Goal: Task Accomplishment & Management: Complete application form

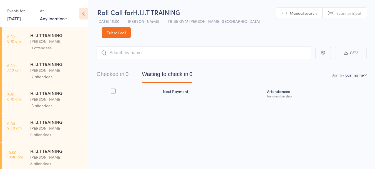
click at [131, 27] on link "Exit roll call" at bounding box center [116, 32] width 29 height 11
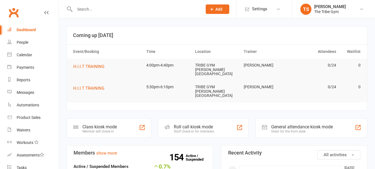
click at [98, 9] on input "text" at bounding box center [136, 9] width 126 height 8
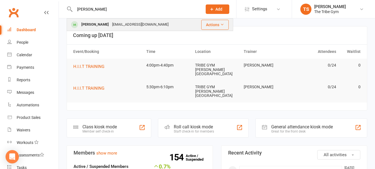
type input "[PERSON_NAME]"
click at [95, 23] on div "[PERSON_NAME]" at bounding box center [95, 25] width 31 height 8
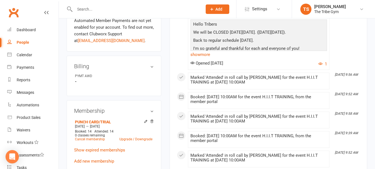
scroll to position [222, 0]
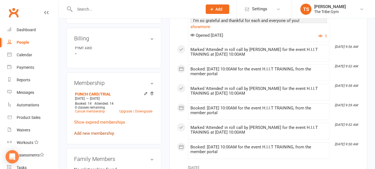
click at [80, 132] on link "Add new membership" at bounding box center [94, 133] width 40 height 5
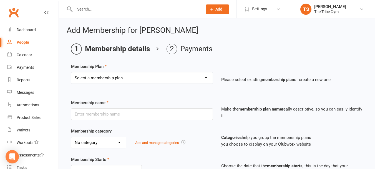
click at [96, 78] on select "Select a membership plan Create new Membership Plan TRIBE MEMBER ANNUAL - UNLIM…" at bounding box center [141, 77] width 141 height 11
select select "4"
click at [71, 72] on select "Select a membership plan Create new Membership Plan TRIBE MEMBER ANNUAL - UNLIM…" at bounding box center [141, 77] width 141 height 11
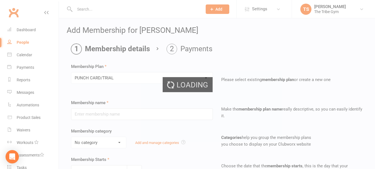
type input "PUNCH CARD/TRIAL"
select select "1"
type input "3"
select select "2"
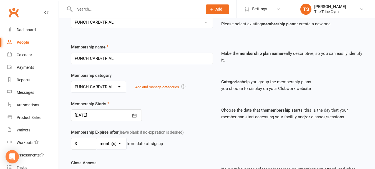
scroll to position [83, 0]
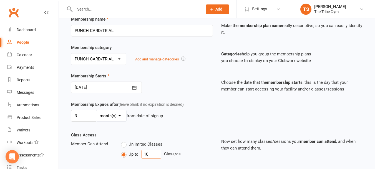
drag, startPoint x: 149, startPoint y: 154, endPoint x: 205, endPoint y: 92, distance: 83.0
click at [147, 153] on input "10" at bounding box center [151, 153] width 20 height 9
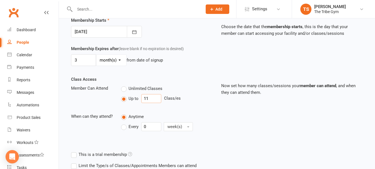
scroll to position [167, 0]
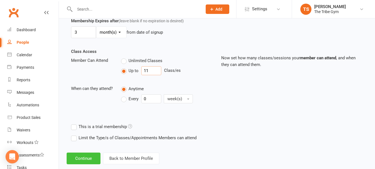
type input "11"
click at [88, 158] on button "Continue" at bounding box center [84, 158] width 34 height 12
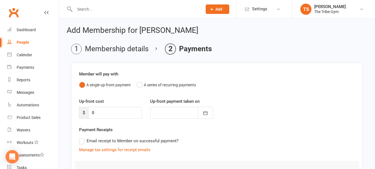
scroll to position [57, 0]
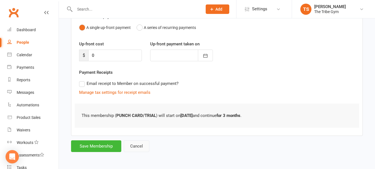
click at [139, 146] on button "Cancel" at bounding box center [137, 146] width 26 height 12
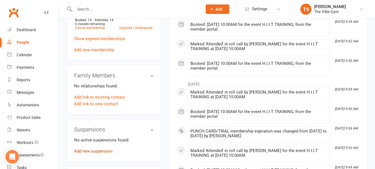
scroll to position [278, 0]
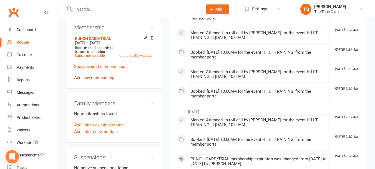
click at [83, 77] on link "Add new membership" at bounding box center [94, 77] width 40 height 5
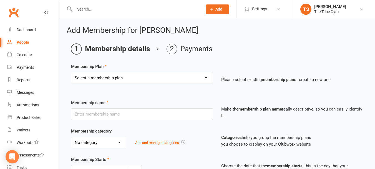
click at [86, 78] on select "Select a membership plan Create new Membership Plan TRIBE MEMBER ANNUAL - UNLIM…" at bounding box center [141, 77] width 141 height 11
select select "4"
click at [71, 72] on select "Select a membership plan Create new Membership Plan TRIBE MEMBER ANNUAL - UNLIM…" at bounding box center [141, 77] width 141 height 11
type input "PUNCH CARD/TRIAL"
select select "1"
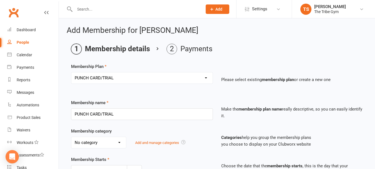
type input "3"
select select "2"
type input "10"
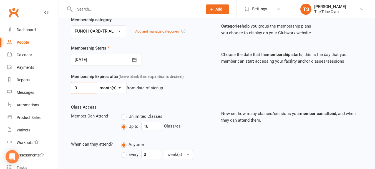
drag, startPoint x: 81, startPoint y: 88, endPoint x: 1, endPoint y: 100, distance: 81.0
click at [0, 100] on ui-view "Prospect Member Non-attending contact Class / event Appointment Task Membership…" at bounding box center [187, 58] width 375 height 337
type input "6"
click at [147, 126] on input "10" at bounding box center [151, 126] width 20 height 9
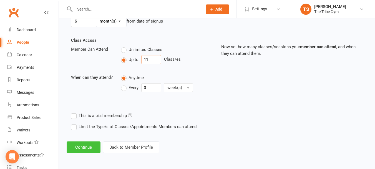
type input "11"
click at [82, 150] on button "Continue" at bounding box center [84, 147] width 34 height 12
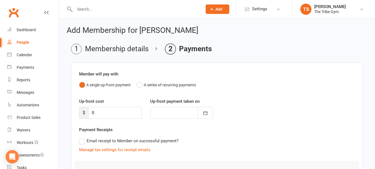
scroll to position [57, 0]
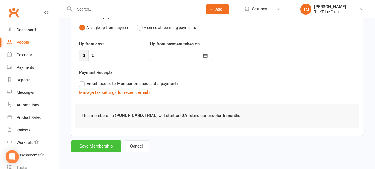
click at [87, 143] on button "Save Membership" at bounding box center [96, 146] width 50 height 12
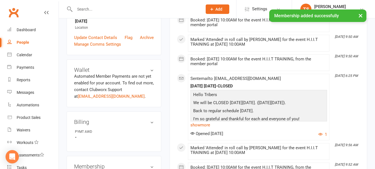
scroll to position [222, 0]
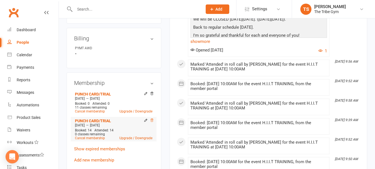
click at [153, 121] on icon at bounding box center [152, 119] width 3 height 3
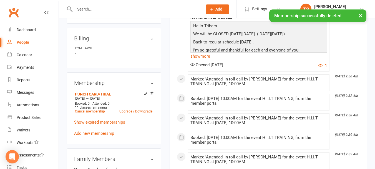
scroll to position [111, 0]
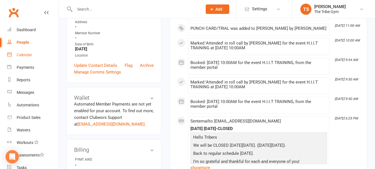
click at [31, 56] on div "Calendar" at bounding box center [25, 55] width 16 height 4
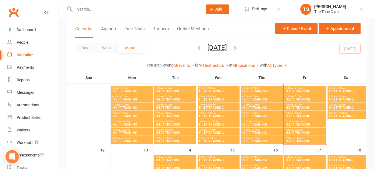
scroll to position [139, 0]
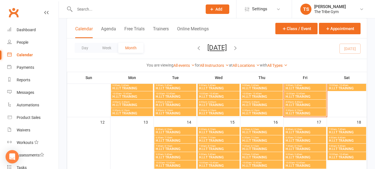
click at [291, 102] on span "4:00pm - 4:40pm" at bounding box center [306, 102] width 40 height 3
